Goal: Information Seeking & Learning: Learn about a topic

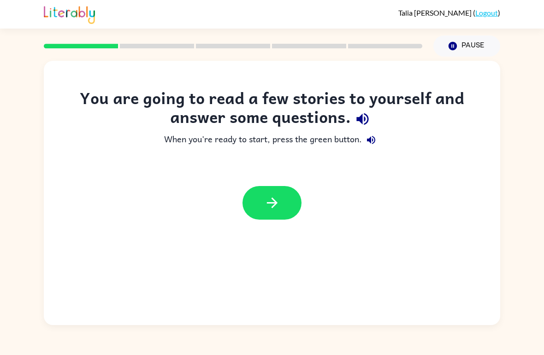
click at [265, 250] on div "You are going to read a few stories to yourself and answer some questions. When…" at bounding box center [272, 193] width 456 height 264
click at [271, 199] on icon "button" at bounding box center [272, 203] width 16 height 16
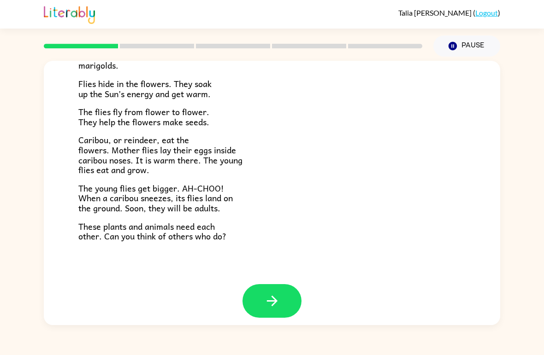
scroll to position [182, 0]
click at [274, 294] on icon "button" at bounding box center [272, 302] width 16 height 16
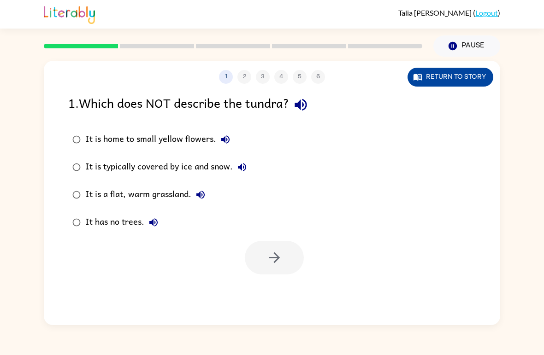
click at [479, 76] on button "Return to story" at bounding box center [450, 77] width 86 height 19
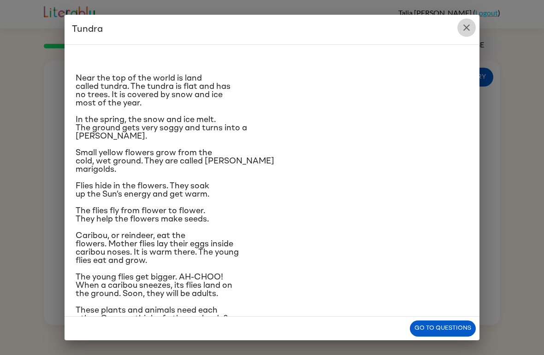
click at [463, 29] on icon "close" at bounding box center [466, 27] width 11 height 11
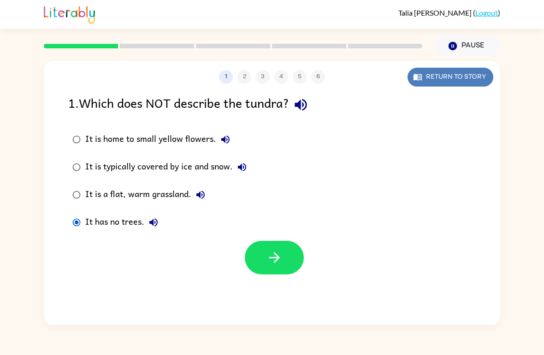
click at [475, 76] on button "Return to story" at bounding box center [450, 77] width 86 height 19
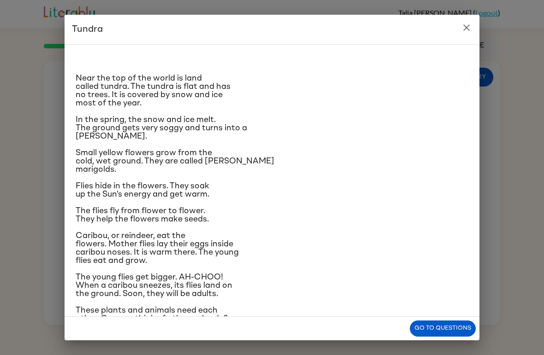
click at [464, 21] on button "close" at bounding box center [466, 27] width 18 height 18
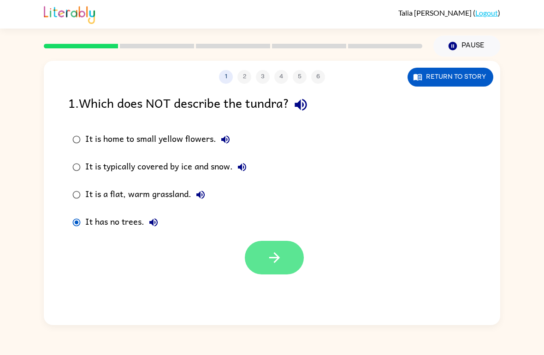
click at [269, 259] on icon "button" at bounding box center [274, 258] width 16 height 16
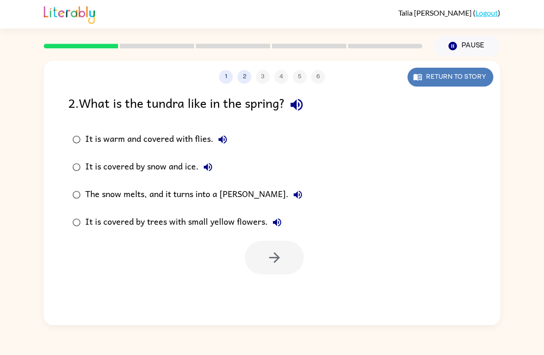
click at [469, 70] on button "Return to story" at bounding box center [450, 77] width 86 height 19
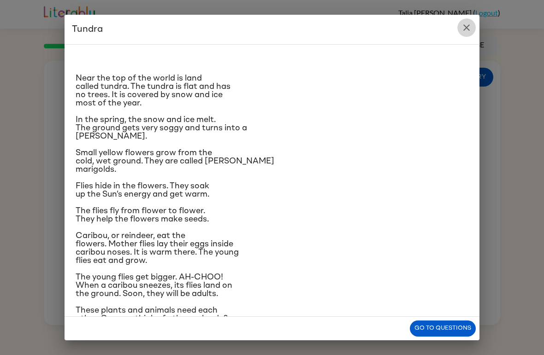
click at [463, 26] on icon "close" at bounding box center [466, 27] width 11 height 11
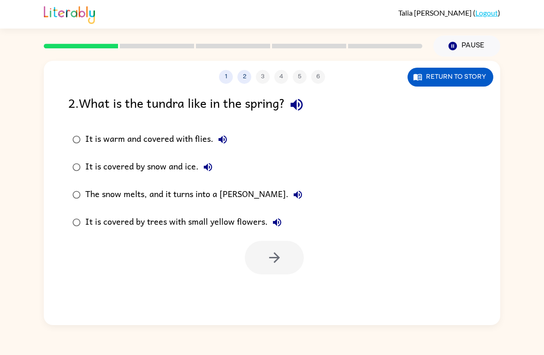
click at [126, 191] on div "The snow melts, and it turns into a [PERSON_NAME]." at bounding box center [196, 195] width 222 height 18
click at [259, 270] on button "button" at bounding box center [274, 258] width 59 height 34
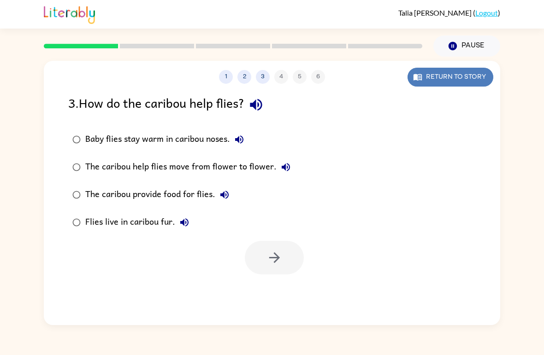
click at [423, 78] on button "Return to story" at bounding box center [450, 77] width 86 height 19
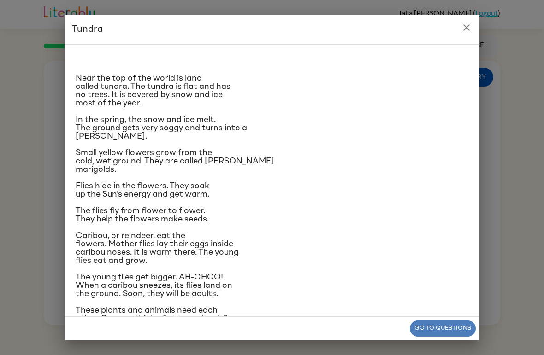
click at [449, 329] on button "Go to questions" at bounding box center [443, 329] width 66 height 16
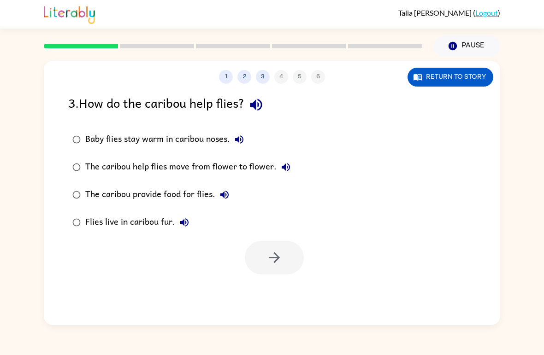
click at [192, 138] on div "Baby flies stay warm in caribou noses." at bounding box center [166, 139] width 163 height 18
click at [259, 257] on button "button" at bounding box center [274, 258] width 59 height 34
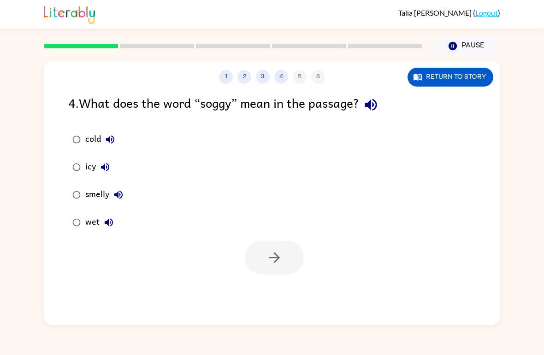
click at [84, 214] on label "wet" at bounding box center [97, 223] width 69 height 28
click at [286, 268] on button "button" at bounding box center [274, 258] width 59 height 34
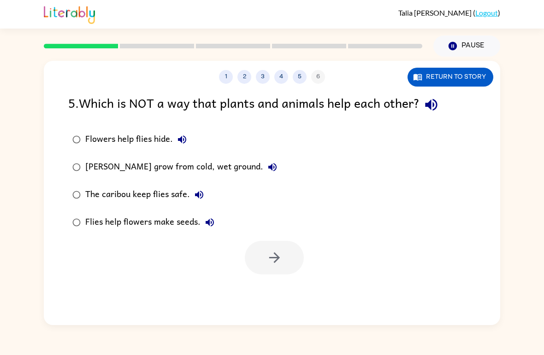
click at [173, 166] on div "[PERSON_NAME] grow from cold, wet ground." at bounding box center [183, 167] width 196 height 18
click at [287, 280] on div "1 2 3 4 5 6 Return to story 5 . Which is NOT a way that plants and animals help…" at bounding box center [272, 193] width 456 height 264
click at [280, 265] on icon "button" at bounding box center [274, 258] width 16 height 16
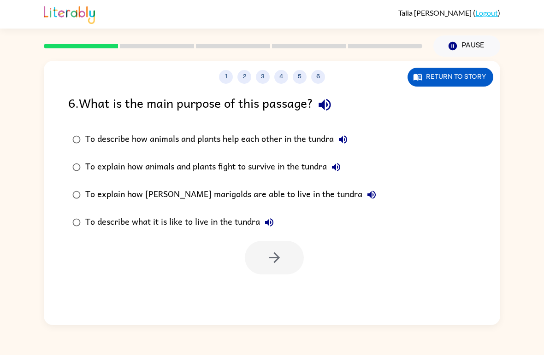
click at [233, 223] on div "To describe what it is like to live in the tundra" at bounding box center [181, 222] width 193 height 18
click at [253, 251] on button "button" at bounding box center [274, 258] width 59 height 34
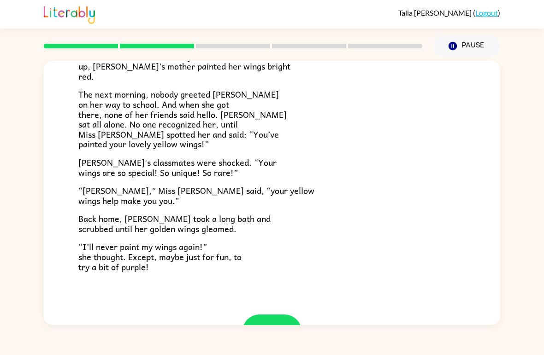
scroll to position [220, 0]
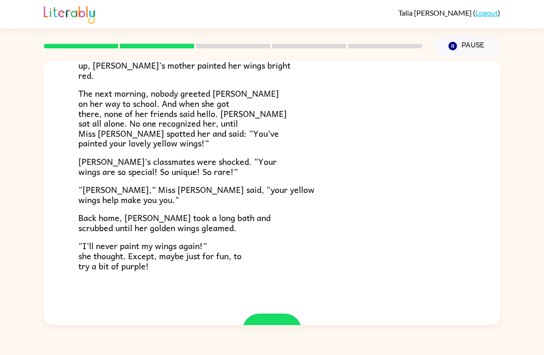
click at [301, 317] on div at bounding box center [272, 337] width 456 height 47
click at [297, 321] on button "button" at bounding box center [271, 331] width 59 height 34
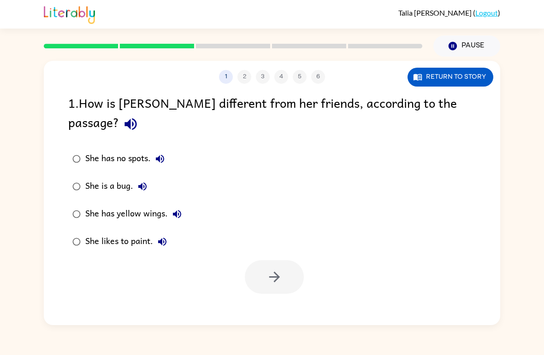
click at [156, 205] on div "She has yellow wings." at bounding box center [135, 214] width 101 height 18
click at [272, 269] on icon "button" at bounding box center [274, 277] width 16 height 16
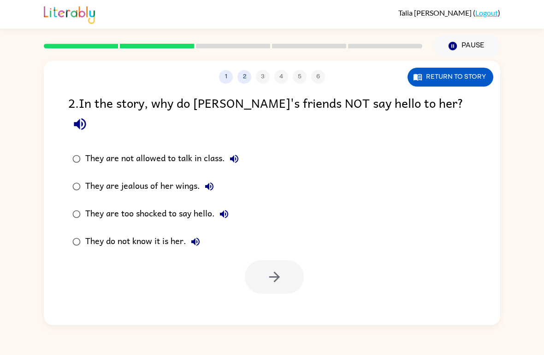
click at [162, 233] on div "They do not know it is her." at bounding box center [144, 242] width 119 height 18
click at [278, 272] on icon "button" at bounding box center [274, 277] width 11 height 11
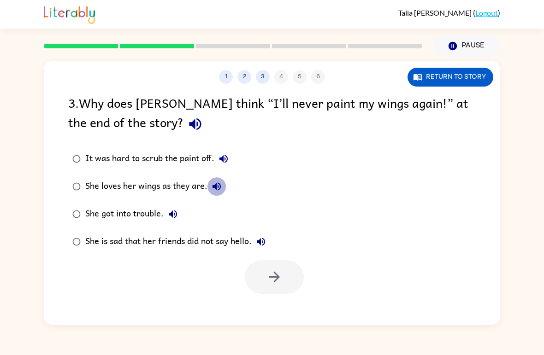
click at [212, 183] on icon "button" at bounding box center [216, 186] width 11 height 11
click at [199, 186] on div "She loves her wings as they are." at bounding box center [155, 186] width 141 height 18
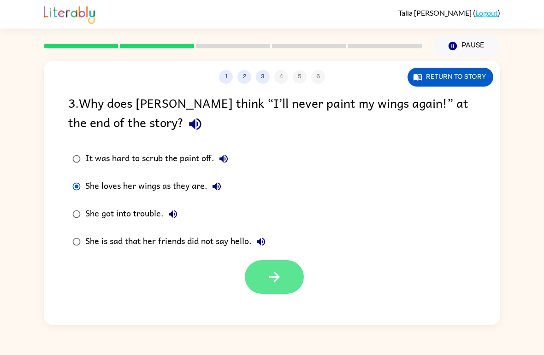
click at [257, 289] on button "button" at bounding box center [274, 277] width 59 height 34
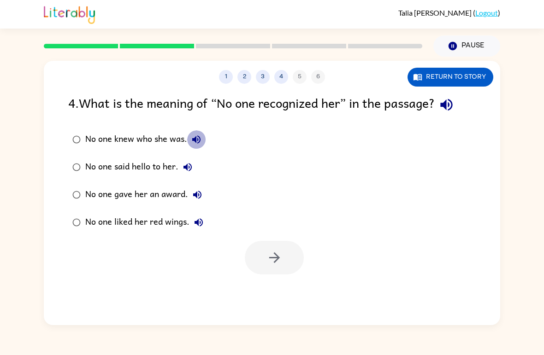
drag, startPoint x: 200, startPoint y: 138, endPoint x: 211, endPoint y: 156, distance: 21.1
click at [211, 156] on div "No one knew who she was. No one said hello to her. No one gave her an award. No…" at bounding box center [144, 181] width 152 height 111
click at [150, 141] on div "No one knew who she was." at bounding box center [145, 139] width 120 height 18
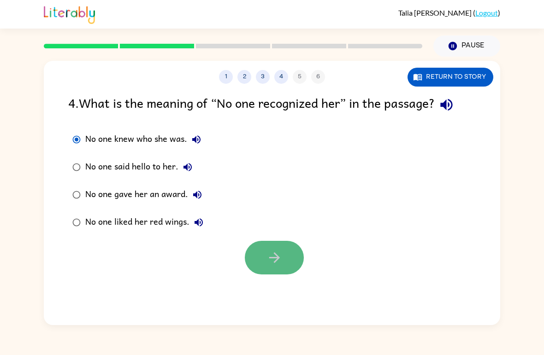
click at [268, 272] on button "button" at bounding box center [274, 258] width 59 height 34
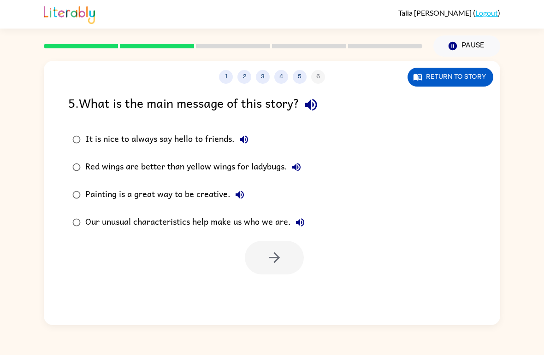
click at [93, 223] on div "Our unusual characteristics help make us who we are." at bounding box center [197, 222] width 224 height 18
drag, startPoint x: 262, startPoint y: 231, endPoint x: 264, endPoint y: 252, distance: 20.4
click at [264, 252] on div "5 . What is the main message of this story? It is nice to always say hello to f…" at bounding box center [272, 184] width 456 height 182
click at [264, 252] on button "button" at bounding box center [274, 258] width 59 height 34
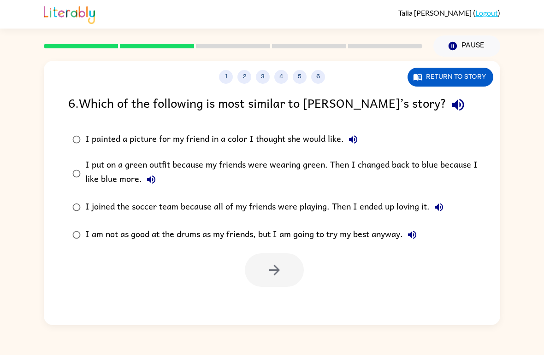
click at [290, 168] on div "I put on a green outfit because my friends were wearing green. Then I changed b…" at bounding box center [286, 173] width 403 height 31
click at [287, 282] on button "button" at bounding box center [274, 270] width 59 height 34
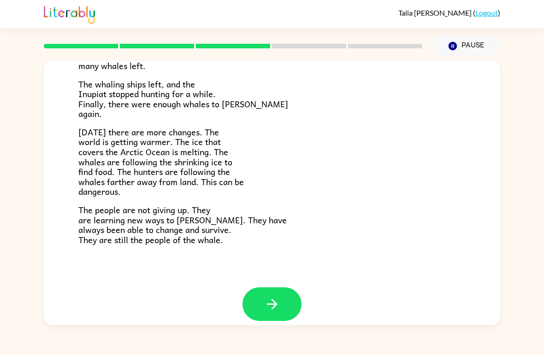
scroll to position [299, 0]
click at [279, 297] on icon "button" at bounding box center [272, 305] width 16 height 16
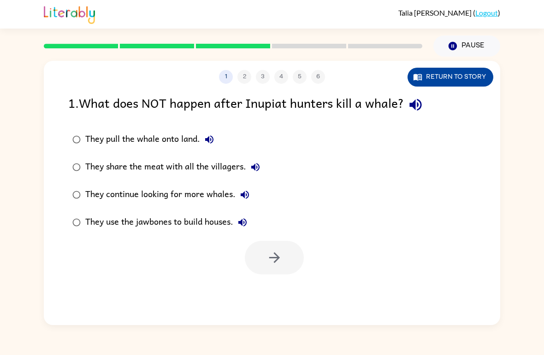
click at [429, 73] on button "Return to story" at bounding box center [450, 77] width 86 height 19
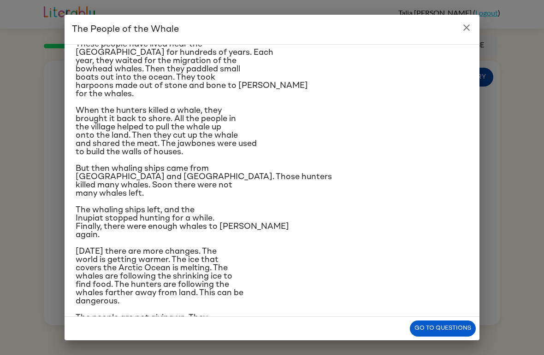
scroll to position [75, 0]
click at [463, 28] on icon "close" at bounding box center [466, 27] width 11 height 11
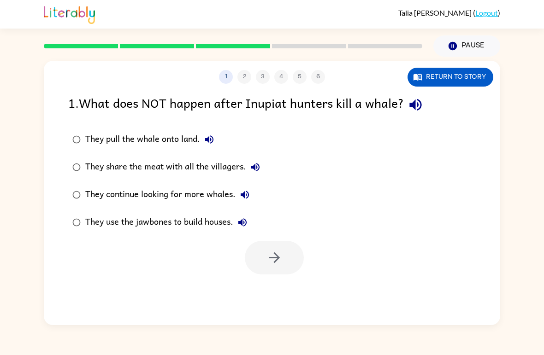
click at [229, 198] on div "They continue looking for more whales." at bounding box center [169, 195] width 169 height 18
click at [300, 267] on button "button" at bounding box center [274, 258] width 59 height 34
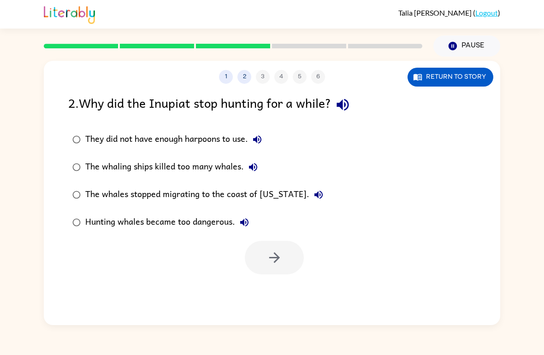
click at [442, 87] on div "1 2 3 4 5 6 Return to story 2 . Why did the Inupiat stop hunting for a while? T…" at bounding box center [272, 193] width 456 height 264
click at [439, 69] on button "Return to story" at bounding box center [450, 77] width 86 height 19
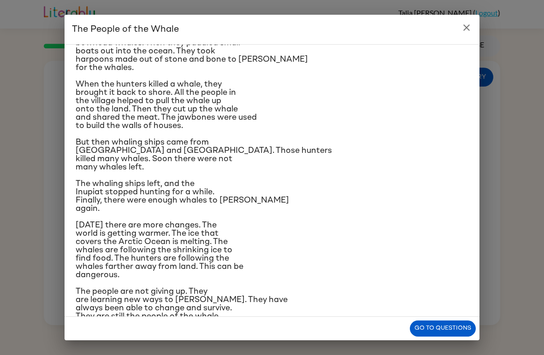
scroll to position [116, 0]
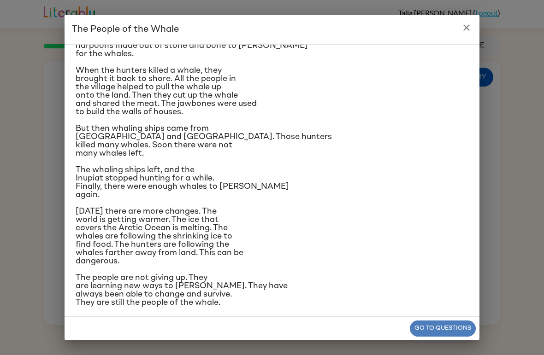
click at [447, 324] on button "Go to questions" at bounding box center [443, 329] width 66 height 16
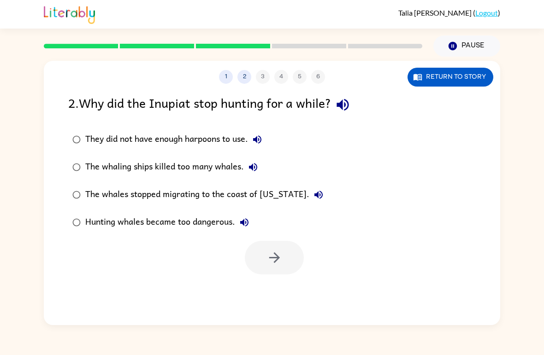
click at [246, 171] on button "The whaling ships killed too many whales." at bounding box center [253, 167] width 18 height 18
click at [236, 172] on div "The whaling ships killed too many whales." at bounding box center [173, 167] width 177 height 18
click at [271, 270] on button "button" at bounding box center [274, 258] width 59 height 34
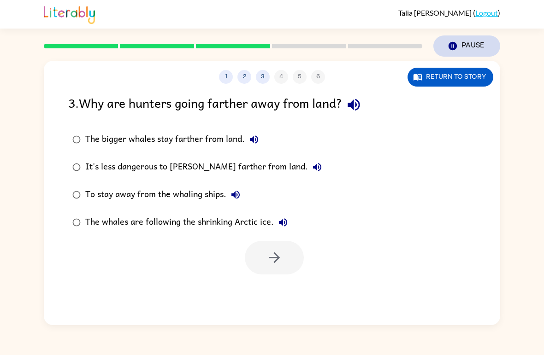
click at [461, 57] on button "Pause Pause" at bounding box center [466, 45] width 67 height 21
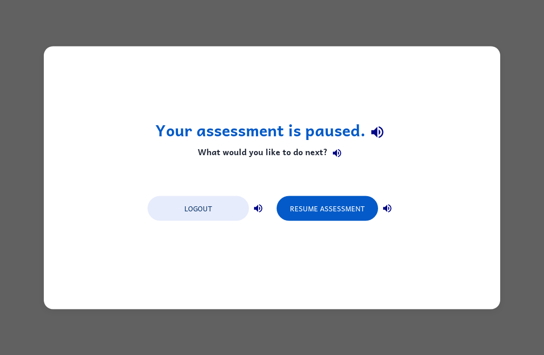
click at [465, 82] on div "Your assessment is paused. What would you like to do next? Logout Resume Assess…" at bounding box center [272, 177] width 456 height 263
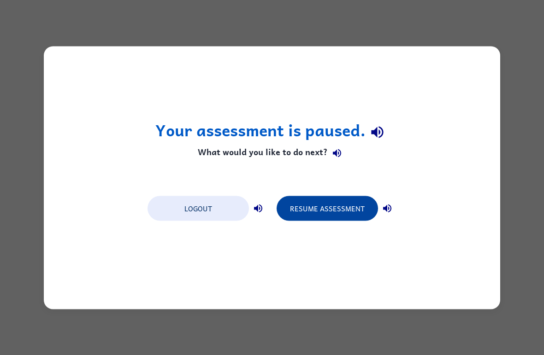
click at [330, 215] on button "Resume Assessment" at bounding box center [326, 208] width 101 height 25
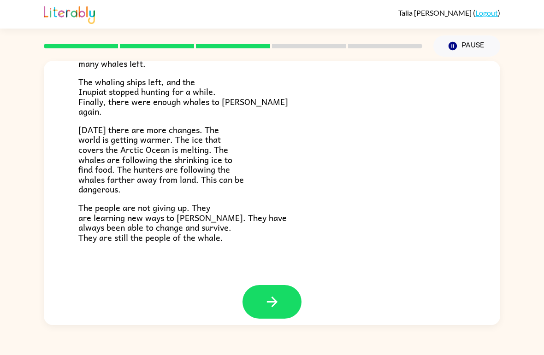
scroll to position [299, 0]
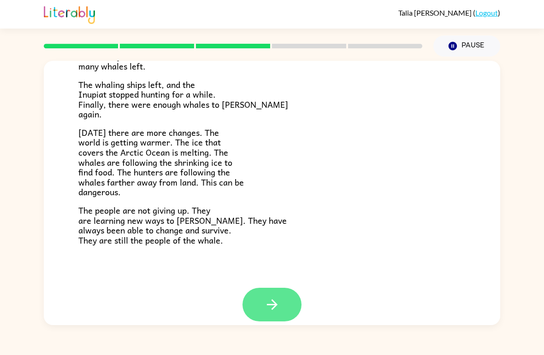
click at [281, 295] on button "button" at bounding box center [271, 305] width 59 height 34
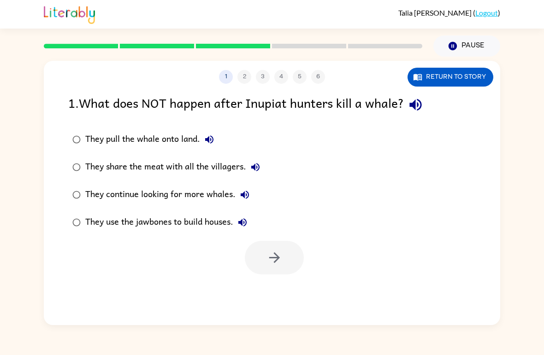
click at [256, 76] on div "1 2 3 4 5 6" at bounding box center [272, 77] width 456 height 14
click at [144, 195] on div "They continue looking for more whales." at bounding box center [169, 195] width 169 height 18
click at [288, 258] on button "button" at bounding box center [274, 258] width 59 height 34
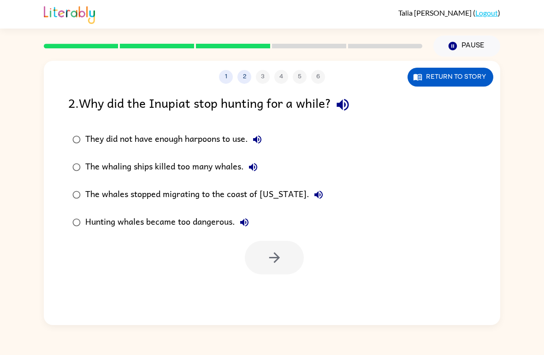
click at [199, 167] on div "The whaling ships killed too many whales." at bounding box center [173, 167] width 177 height 18
click at [262, 241] on div at bounding box center [272, 255] width 456 height 38
click at [275, 273] on button "button" at bounding box center [274, 258] width 59 height 34
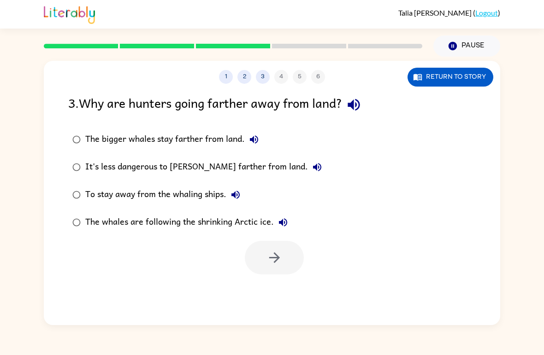
click at [403, 82] on div "1 2 3 4 5 6" at bounding box center [272, 77] width 456 height 14
click at [429, 81] on button "Return to story" at bounding box center [450, 77] width 86 height 19
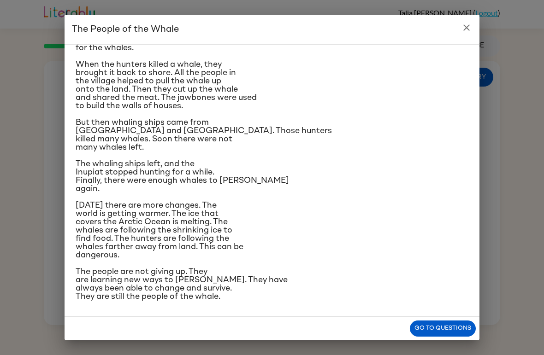
scroll to position [176, 0]
click at [448, 319] on div "Go to questions" at bounding box center [272, 329] width 415 height 24
click at [447, 331] on button "Go to questions" at bounding box center [443, 329] width 66 height 16
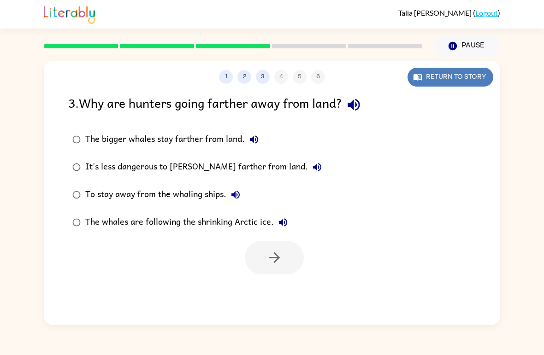
click at [427, 81] on button "Return to story" at bounding box center [450, 77] width 86 height 19
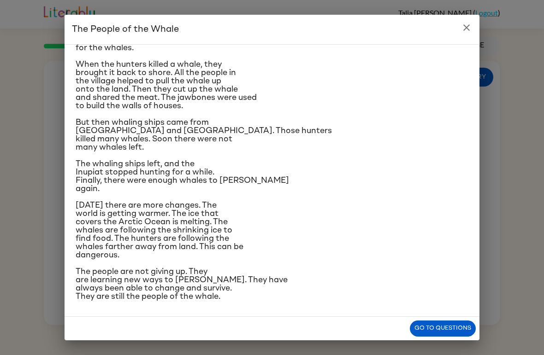
scroll to position [221, 0]
click at [221, 201] on p "[DATE] there are more changes. The world is getting warmer. The ice that covers…" at bounding box center [272, 230] width 393 height 58
click at [441, 332] on button "Go to questions" at bounding box center [443, 329] width 66 height 16
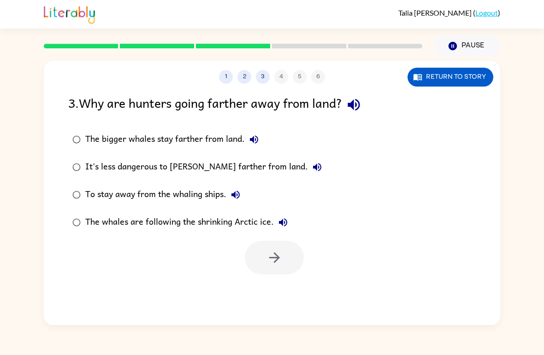
click at [236, 226] on div "The whales are following the shrinking Arctic ice." at bounding box center [188, 222] width 207 height 18
click at [273, 300] on div "1 2 3 4 5 6 Return to story 3 . Why are hunters going farther away from land? T…" at bounding box center [272, 193] width 456 height 264
click at [283, 262] on button "button" at bounding box center [274, 258] width 59 height 34
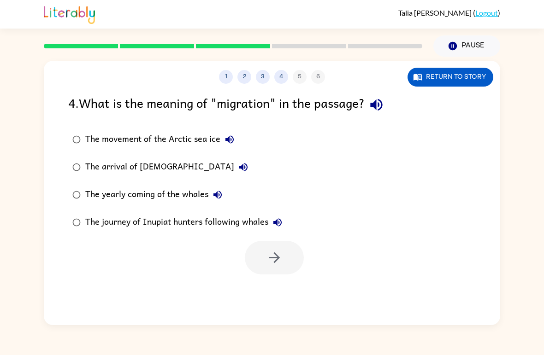
click at [219, 219] on div "The journey of Inupiat hunters following whales" at bounding box center [185, 222] width 201 height 18
click at [286, 265] on button "button" at bounding box center [274, 258] width 59 height 34
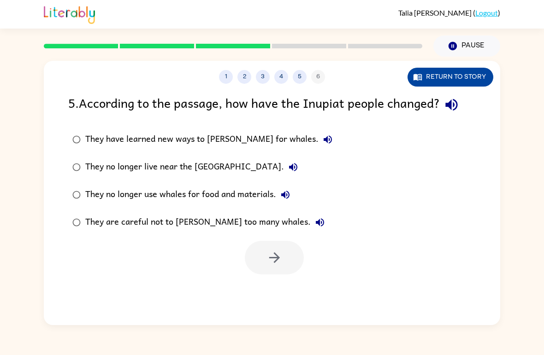
click at [453, 82] on button "Return to story" at bounding box center [450, 77] width 86 height 19
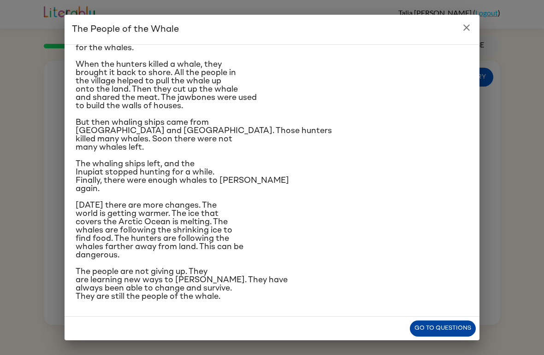
click at [437, 321] on button "Go to questions" at bounding box center [443, 329] width 66 height 16
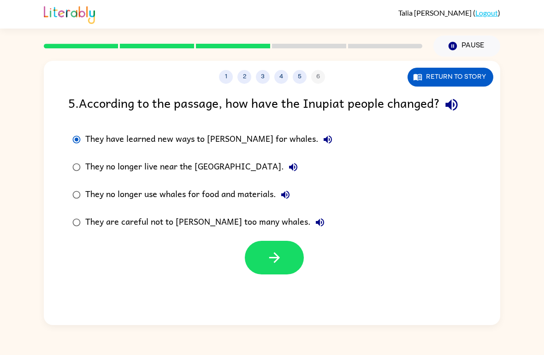
click at [272, 278] on div "1 2 3 4 5 6 Return to story 5 . According to the passage, how have the Inupiat …" at bounding box center [272, 193] width 456 height 264
click at [270, 274] on button "button" at bounding box center [274, 258] width 59 height 34
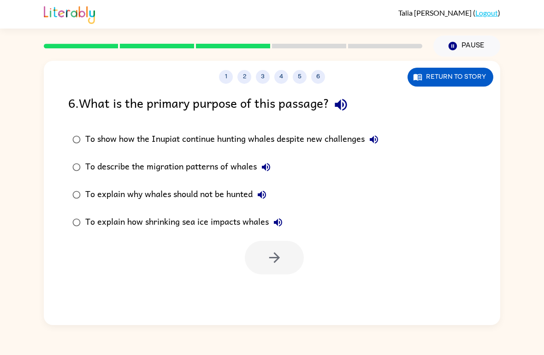
click at [320, 140] on div "To show how the Inupiat continue hunting whales despite new challenges" at bounding box center [234, 139] width 298 height 18
click at [295, 255] on button "button" at bounding box center [274, 258] width 59 height 34
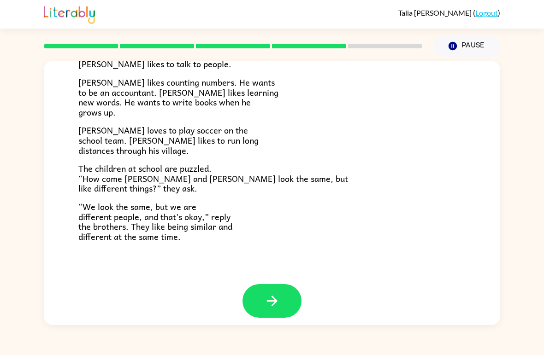
scroll to position [191, 0]
click at [258, 290] on button "button" at bounding box center [271, 302] width 59 height 34
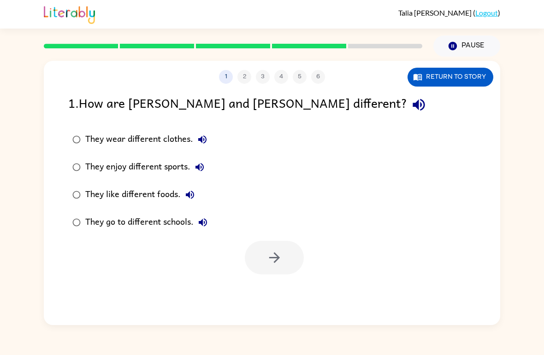
scroll to position [0, 0]
click at [126, 170] on div "They enjoy different sports." at bounding box center [146, 167] width 123 height 18
click at [298, 256] on button "button" at bounding box center [274, 258] width 59 height 34
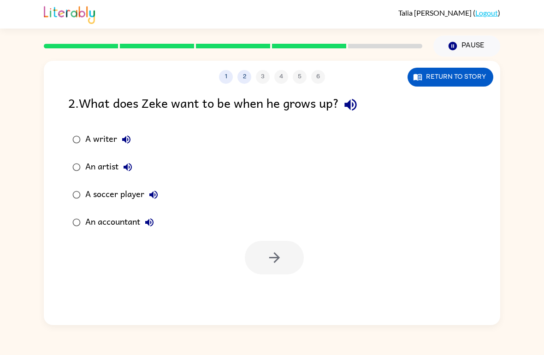
click at [83, 231] on label "An accountant" at bounding box center [115, 223] width 104 height 28
click at [273, 259] on icon "button" at bounding box center [274, 258] width 16 height 16
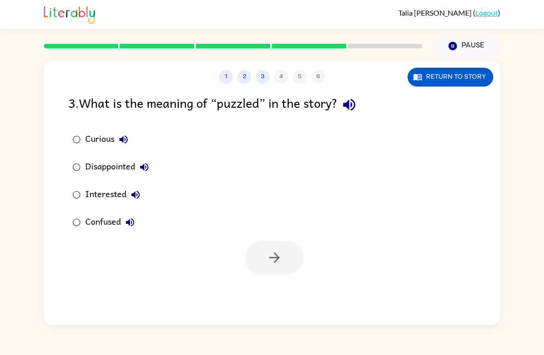
click at [105, 226] on div "Confused" at bounding box center [112, 222] width 54 height 18
click at [289, 259] on button "button" at bounding box center [274, 258] width 59 height 34
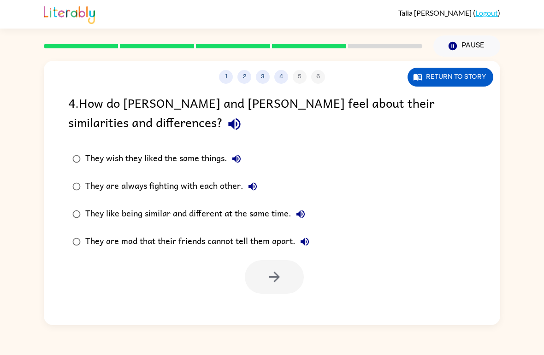
click at [285, 208] on div "They like being similar and different at the same time." at bounding box center [197, 214] width 224 height 18
click at [277, 292] on button "button" at bounding box center [274, 277] width 59 height 34
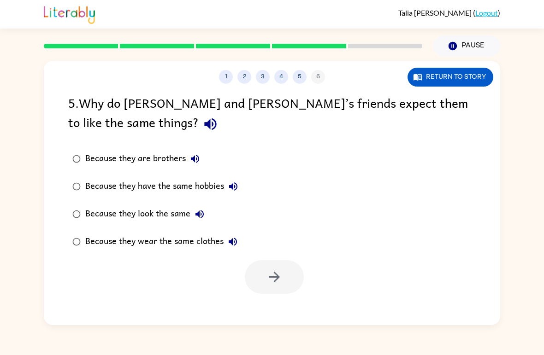
click at [177, 221] on div "Because they look the same" at bounding box center [146, 214] width 123 height 18
click at [279, 277] on icon "button" at bounding box center [274, 277] width 16 height 16
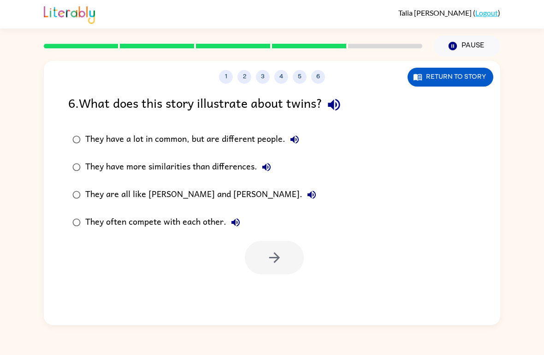
click at [249, 231] on label "They often compete with each other." at bounding box center [194, 223] width 262 height 28
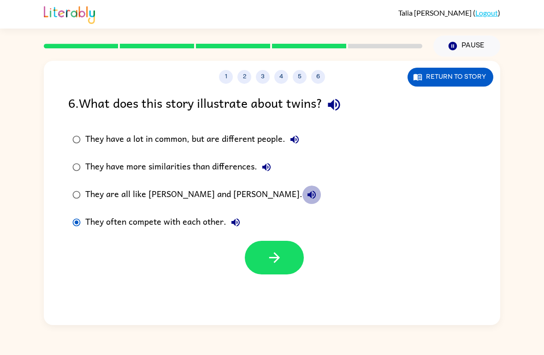
click at [306, 195] on icon "button" at bounding box center [311, 194] width 11 height 11
click at [233, 165] on div "They have more similarities than differences." at bounding box center [180, 167] width 190 height 18
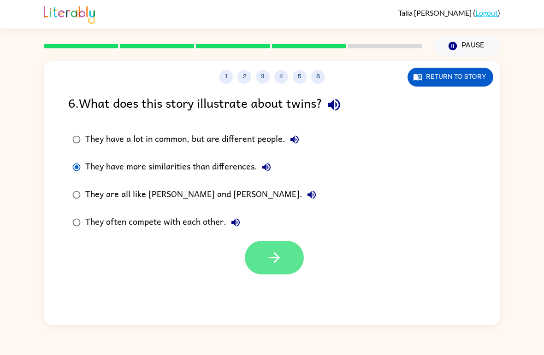
click at [288, 264] on button "button" at bounding box center [274, 258] width 59 height 34
